Goal: Information Seeking & Learning: Learn about a topic

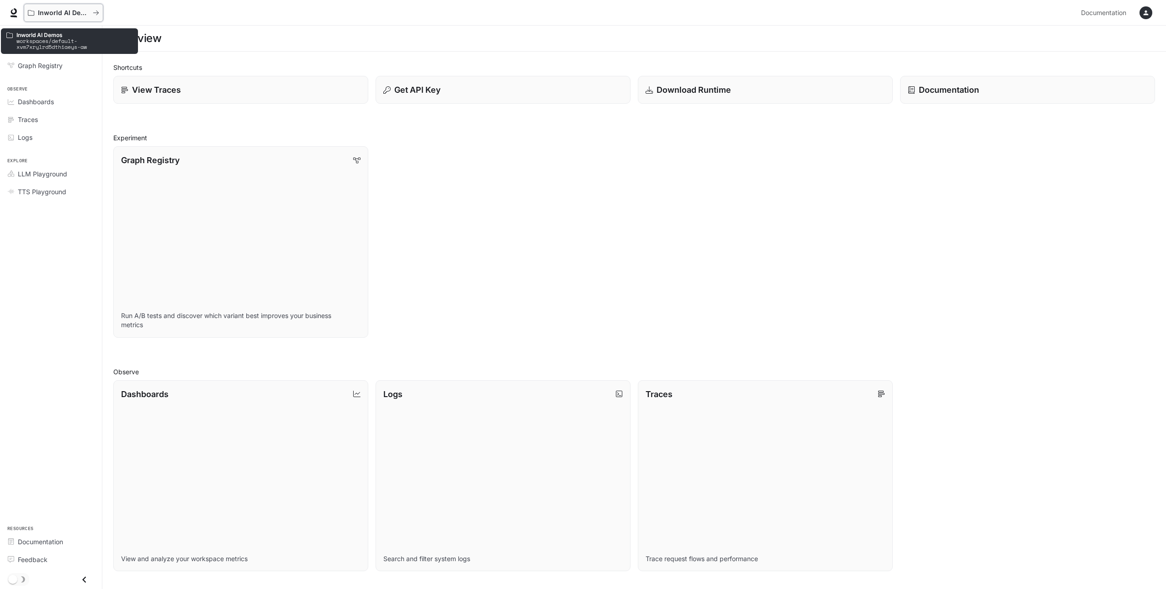
click at [96, 10] on icon "All workspaces" at bounding box center [96, 13] width 6 height 6
click at [96, 12] on icon "All workspaces" at bounding box center [96, 13] width 6 height 6
click at [61, 45] on p "workspaces/default-xvm7xrylrd5dthiaeys-aw" at bounding box center [74, 44] width 116 height 12
click at [48, 36] on p "Inworld AI Demos" at bounding box center [74, 35] width 116 height 6
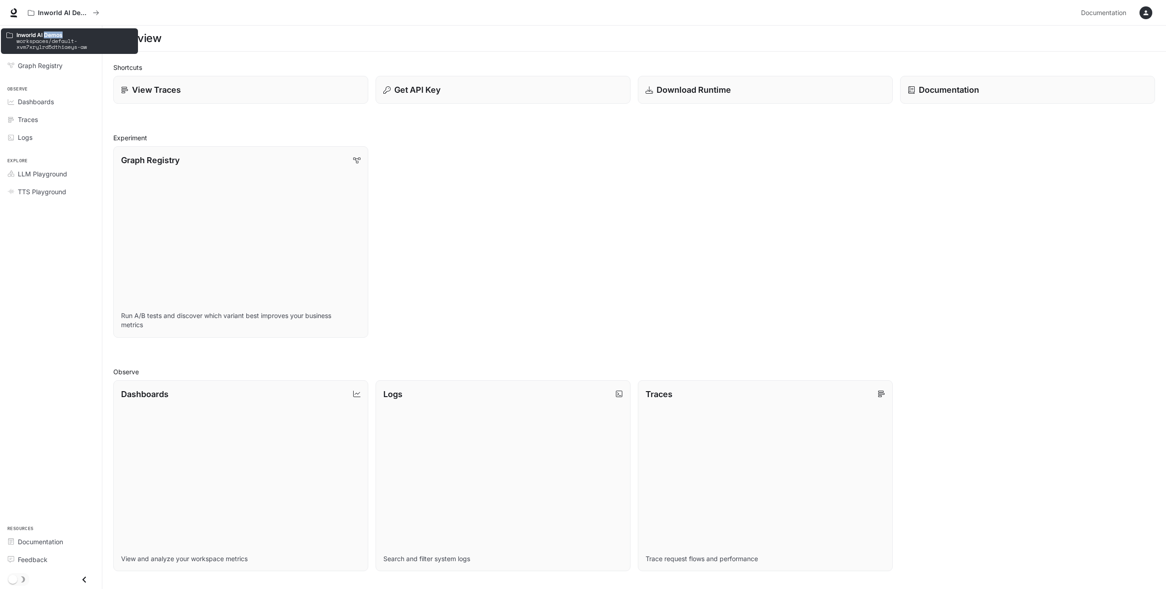
click at [48, 36] on p "Inworld AI Demos" at bounding box center [74, 35] width 116 height 6
click at [8, 39] on div "Inworld AI Demos workspaces/default-xvm7xrylrd5dthiaeys-aw" at bounding box center [70, 41] width 130 height 22
click at [8, 38] on div "Inworld AI Demos workspaces/default-xvm7xrylrd5dthiaeys-aw" at bounding box center [70, 41] width 130 height 22
click at [12, 33] on icon at bounding box center [9, 34] width 6 height 5
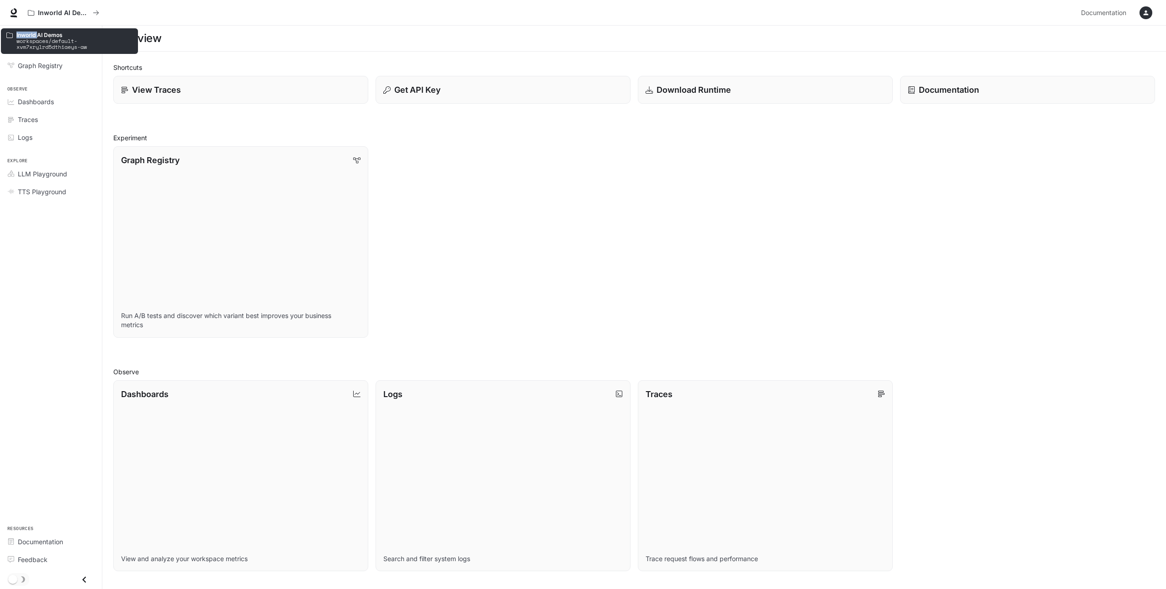
click at [24, 31] on div "Inworld AI Demos workspaces/default-xvm7xrylrd5dthiaeys-aw" at bounding box center [70, 41] width 130 height 22
click at [27, 30] on div "Inworld AI Demos workspaces/default-xvm7xrylrd5dthiaeys-aw" at bounding box center [70, 41] width 130 height 22
click at [98, 10] on icon "All workspaces" at bounding box center [96, 13] width 6 height 6
click at [35, 12] on div "Inworld AI Demos" at bounding box center [60, 13] width 65 height 8
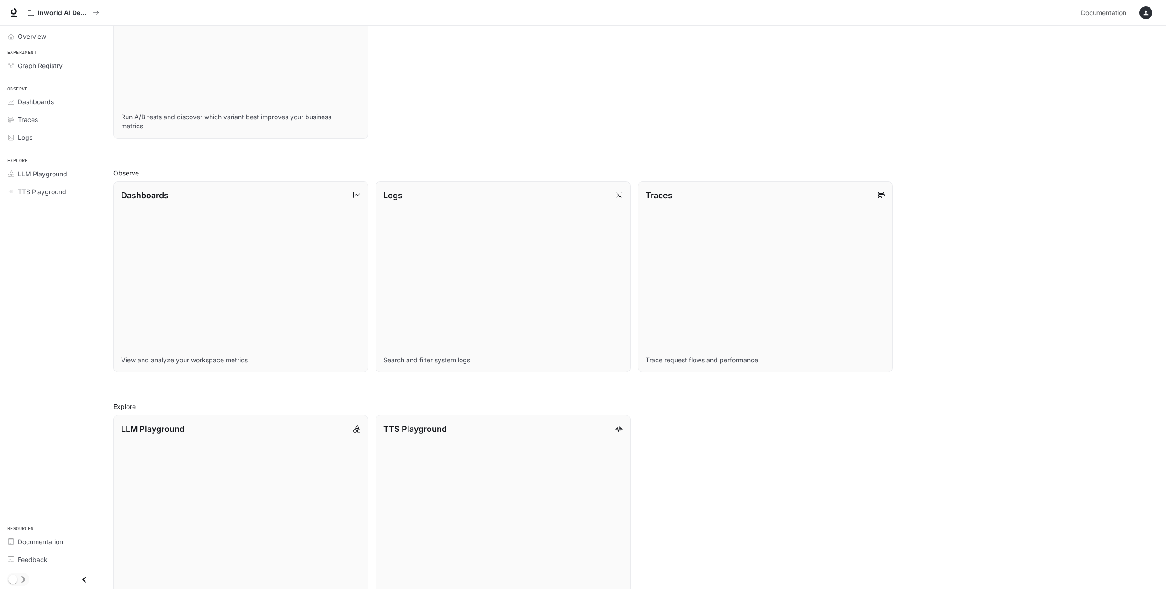
scroll to position [227, 0]
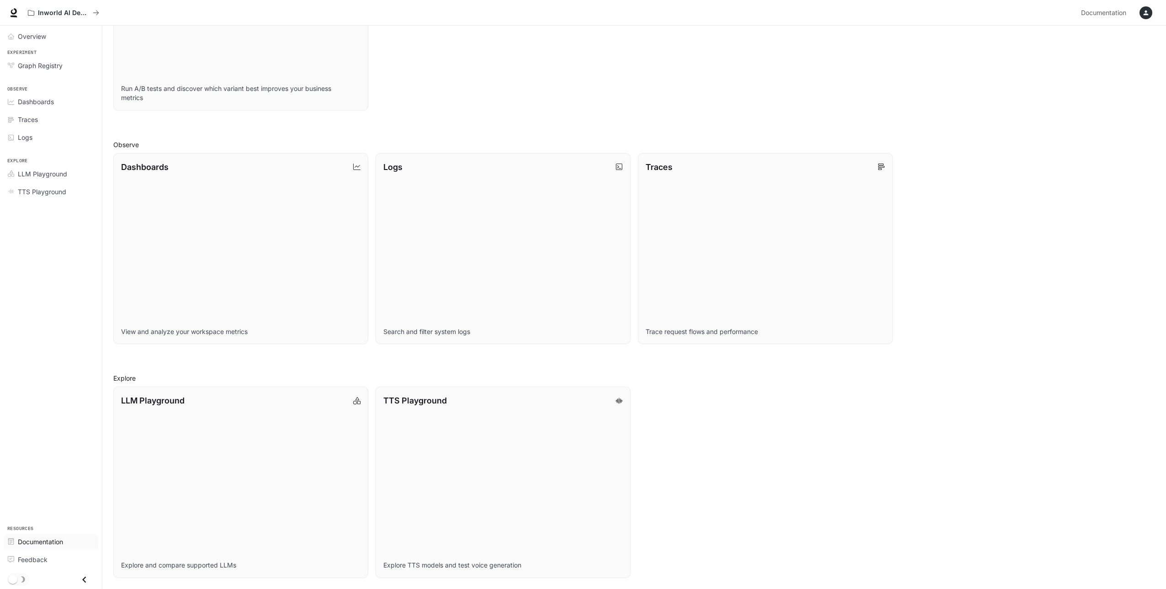
click at [38, 542] on span "Documentation" at bounding box center [40, 542] width 45 height 10
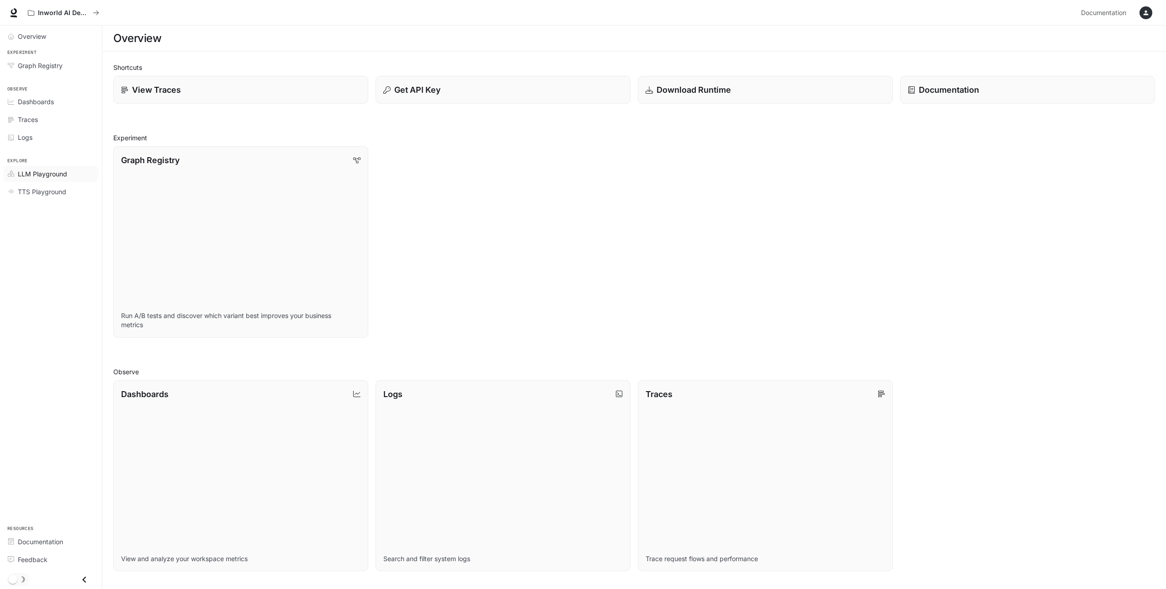
click at [42, 173] on span "LLM Playground" at bounding box center [42, 174] width 49 height 10
click at [119, 90] on link "View Traces" at bounding box center [241, 90] width 258 height 28
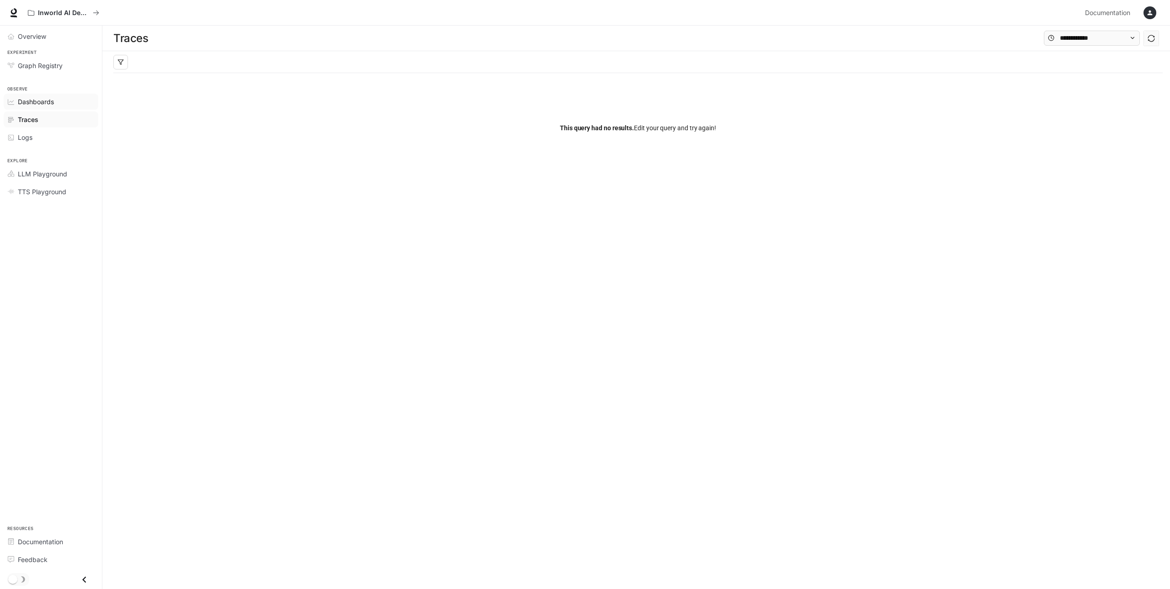
click at [21, 101] on span "Dashboards" at bounding box center [36, 102] width 36 height 10
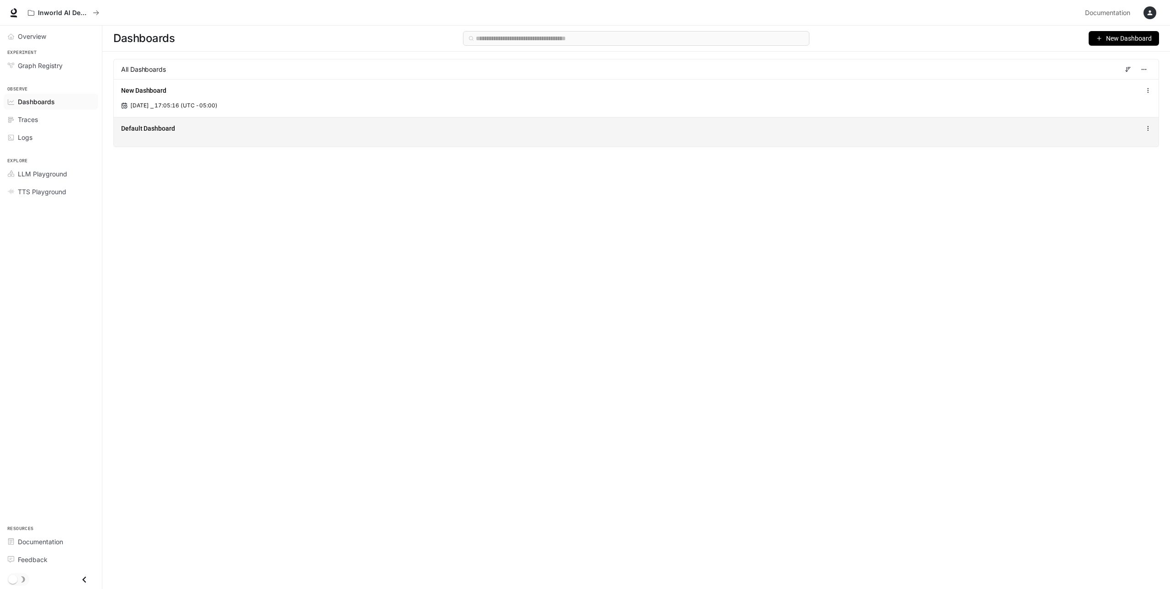
click at [154, 127] on span "Default Dashboard" at bounding box center [148, 128] width 54 height 9
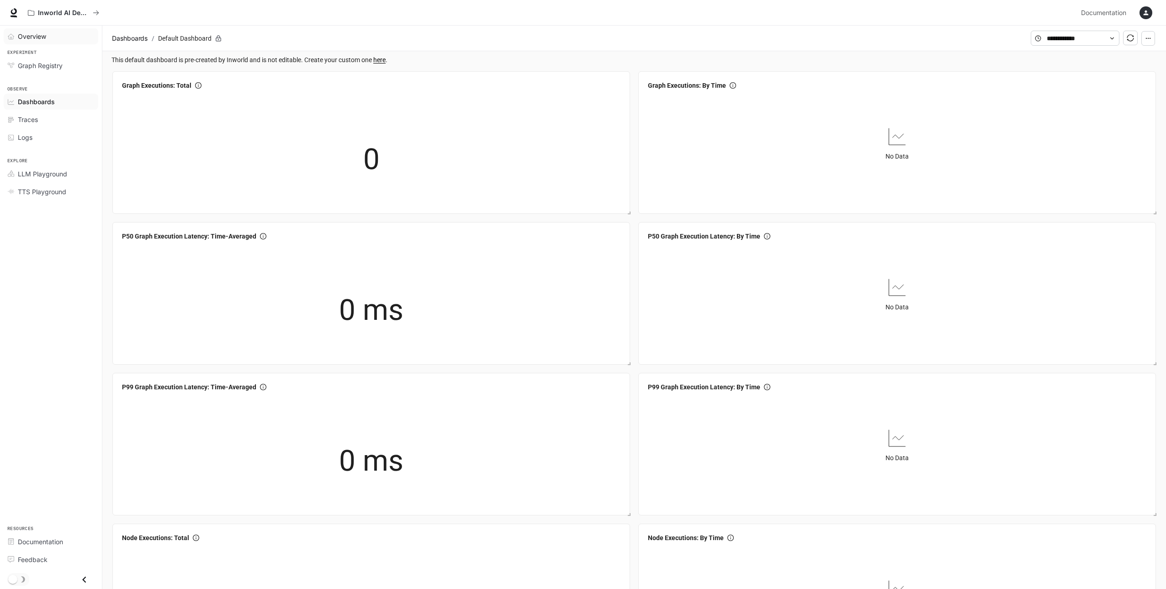
click at [23, 34] on span "Overview" at bounding box center [32, 37] width 28 height 10
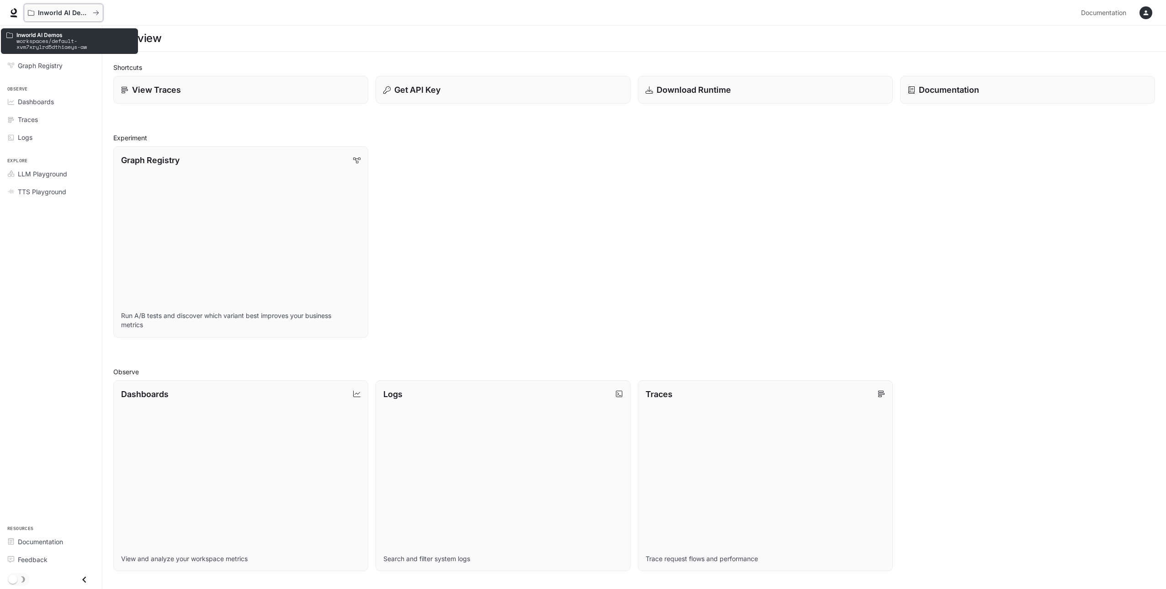
click at [96, 10] on icon "All workspaces" at bounding box center [96, 13] width 6 height 6
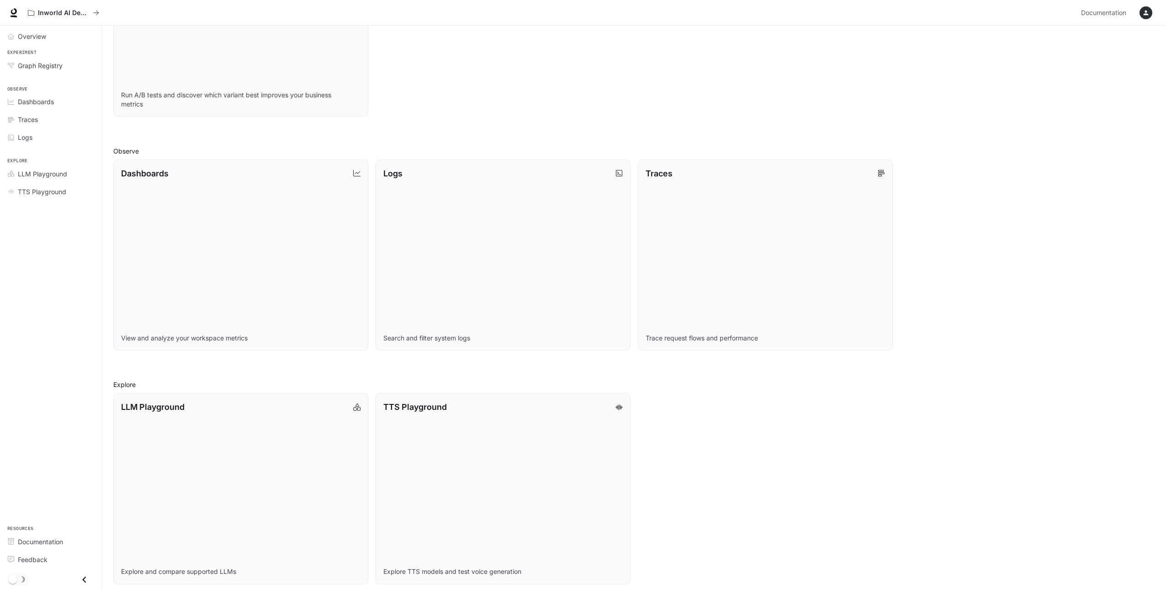
scroll to position [227, 0]
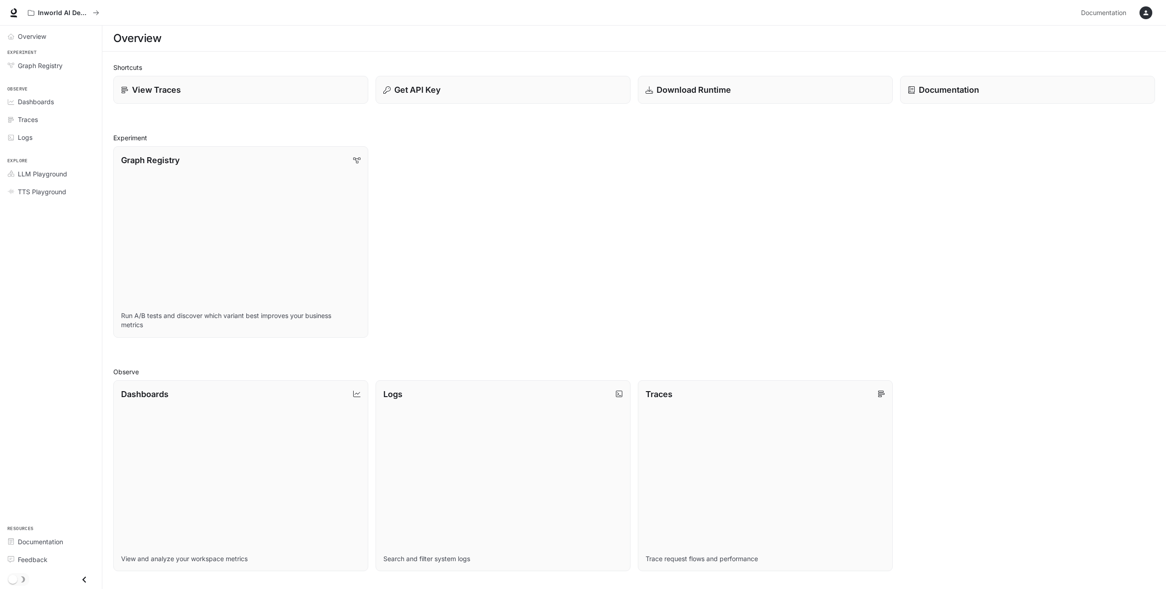
click at [980, 532] on div "Dashboards View and analyze your workspace metrics Logs Search and filter syste…" at bounding box center [630, 472] width 1049 height 199
